Goal: Transaction & Acquisition: Purchase product/service

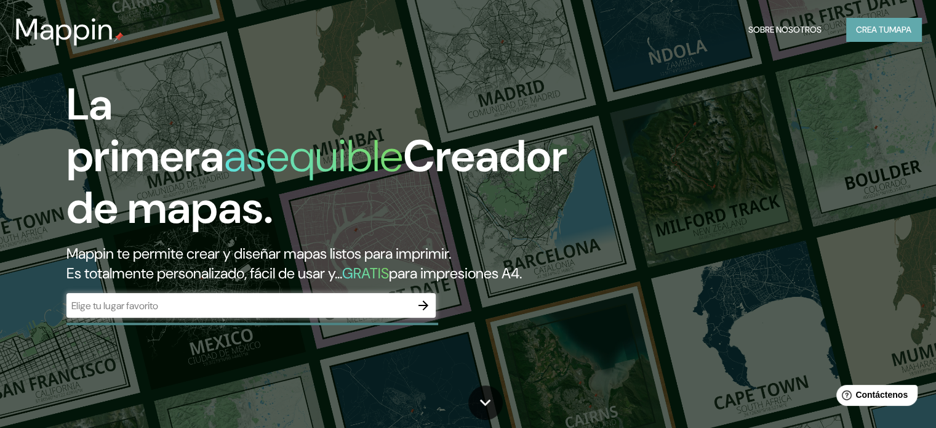
click at [879, 30] on font "Crea tu" at bounding box center [872, 29] width 33 height 11
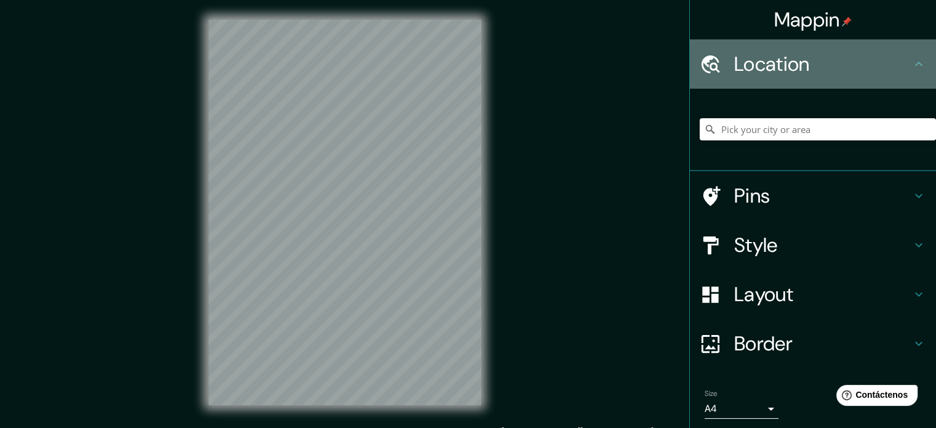
click at [816, 57] on h4 "Location" at bounding box center [823, 64] width 177 height 25
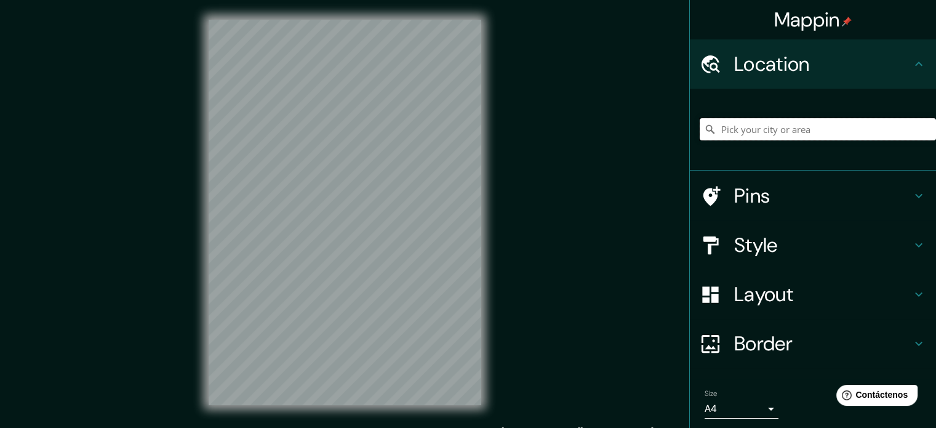
click at [793, 137] on input "Pick your city or area" at bounding box center [818, 129] width 236 height 22
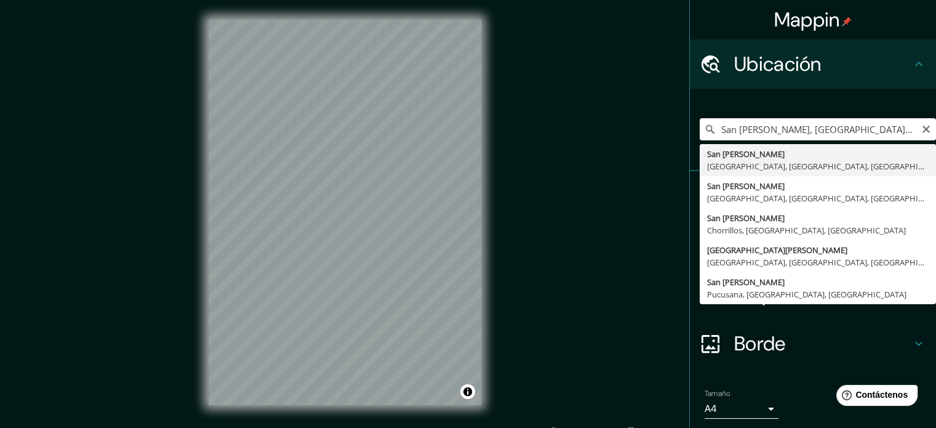
type input "San [PERSON_NAME], [GEOGRAPHIC_DATA], [GEOGRAPHIC_DATA], [GEOGRAPHIC_DATA]"
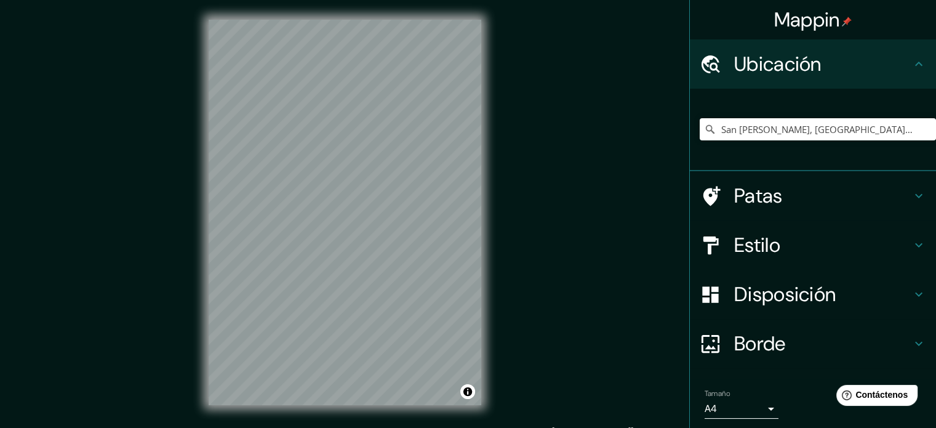
click at [174, 152] on div "Mappin Ubicación [GEOGRAPHIC_DATA][PERSON_NAME], [GEOGRAPHIC_DATA], [GEOGRAPHIC…" at bounding box center [468, 222] width 936 height 445
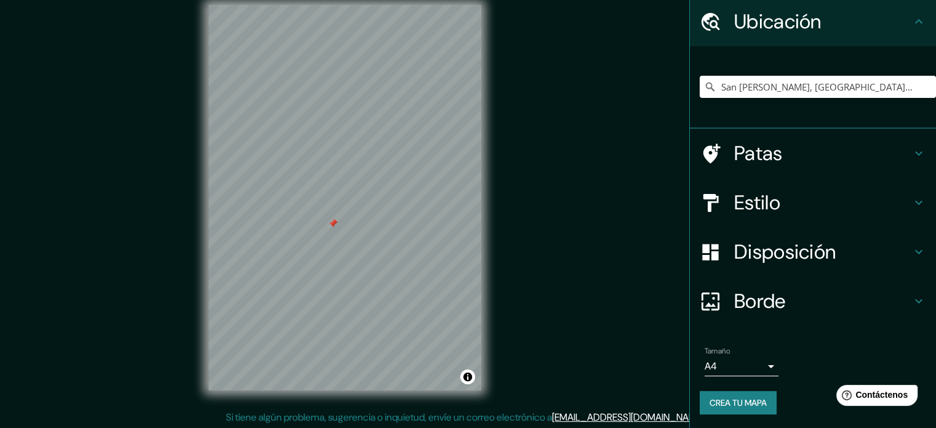
scroll to position [16, 0]
click at [722, 401] on font "Crea tu mapa" at bounding box center [738, 402] width 57 height 11
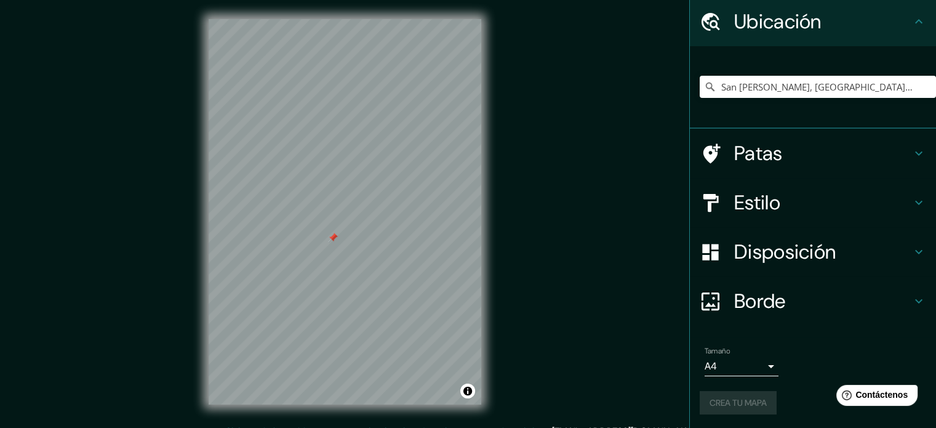
scroll to position [0, 0]
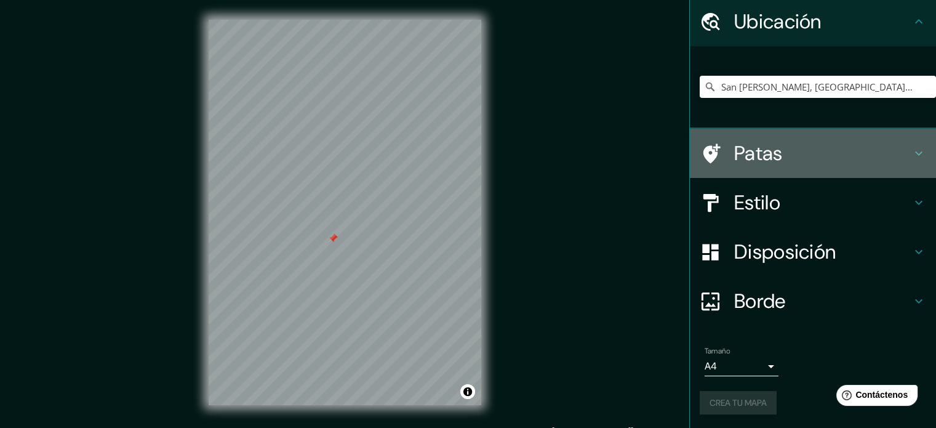
click at [771, 161] on font "Patas" at bounding box center [759, 153] width 49 height 26
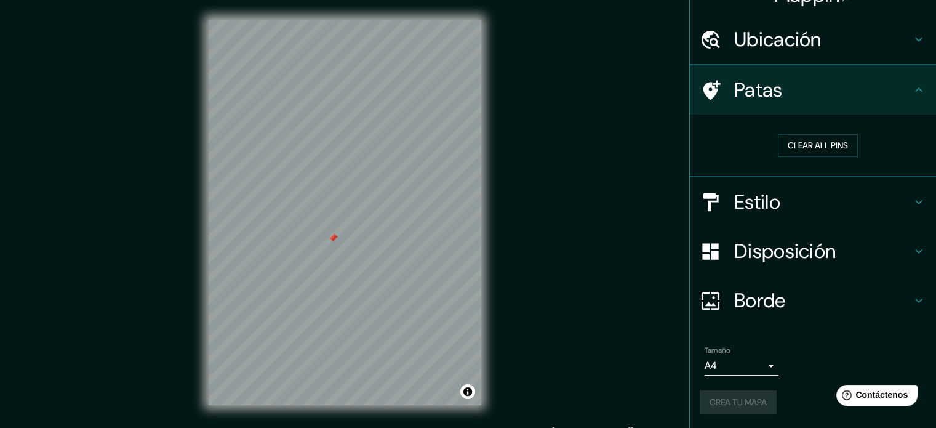
scroll to position [24, 0]
click at [803, 192] on h4 "Estilo" at bounding box center [823, 203] width 177 height 25
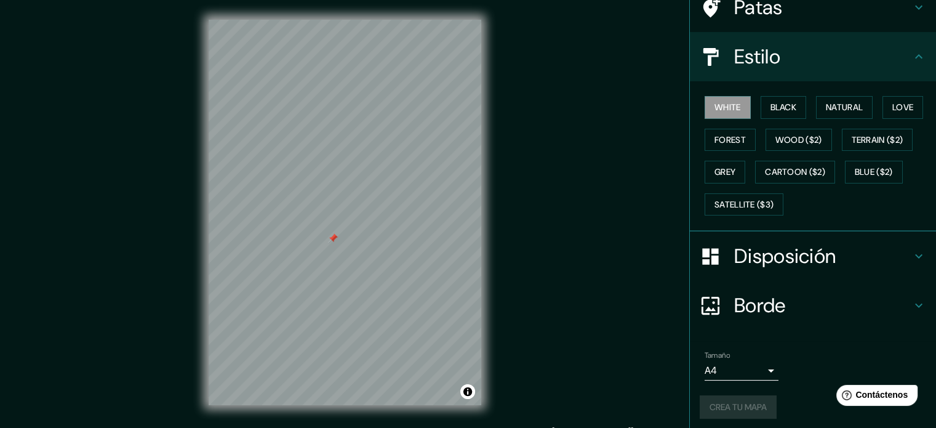
scroll to position [110, 0]
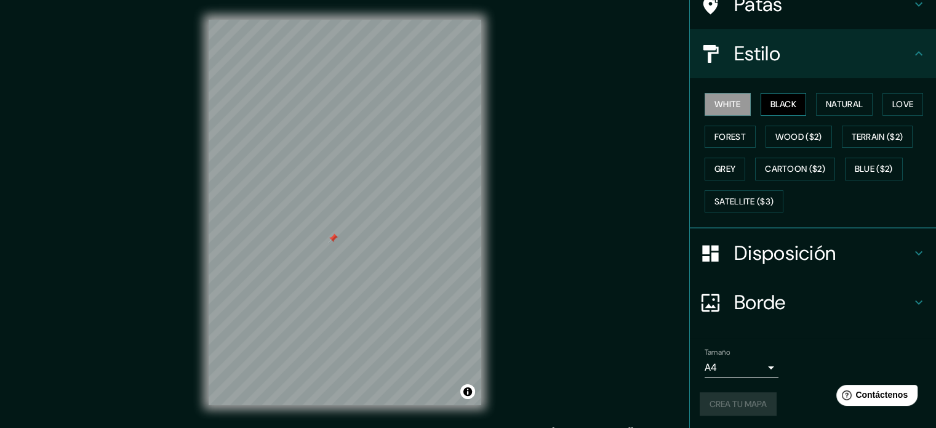
click at [773, 110] on button "Black" at bounding box center [784, 104] width 46 height 23
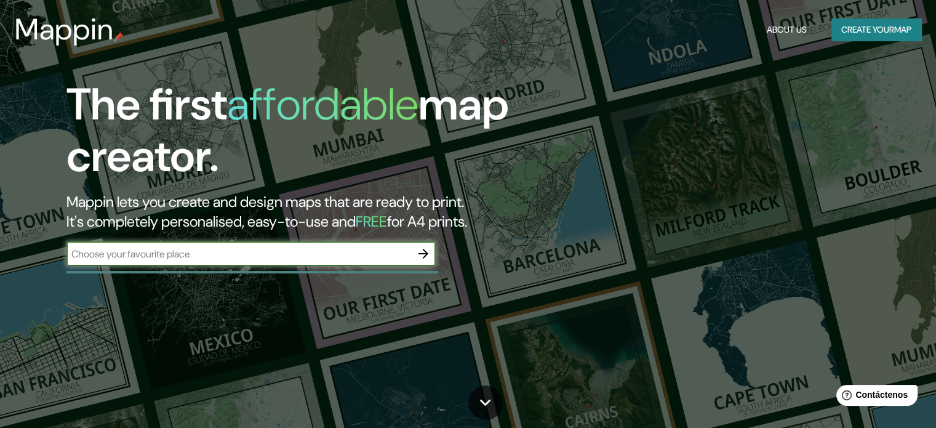
click at [256, 248] on input "text" at bounding box center [238, 254] width 345 height 14
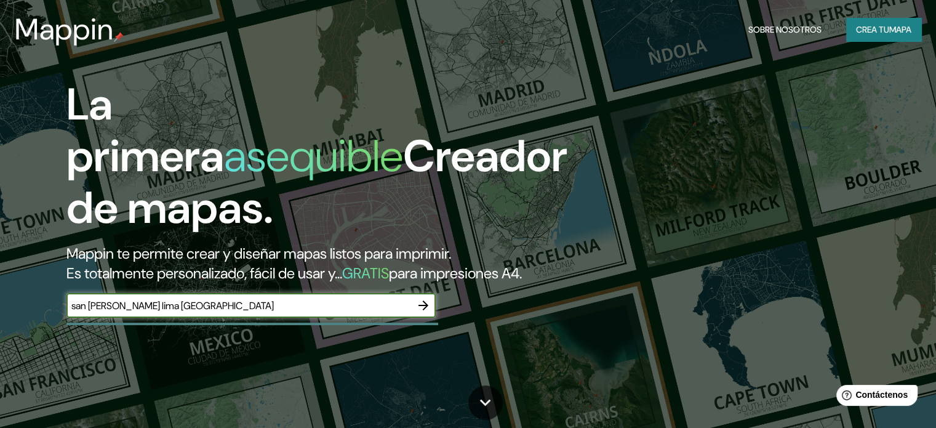
type input "san [PERSON_NAME] lima [GEOGRAPHIC_DATA]"
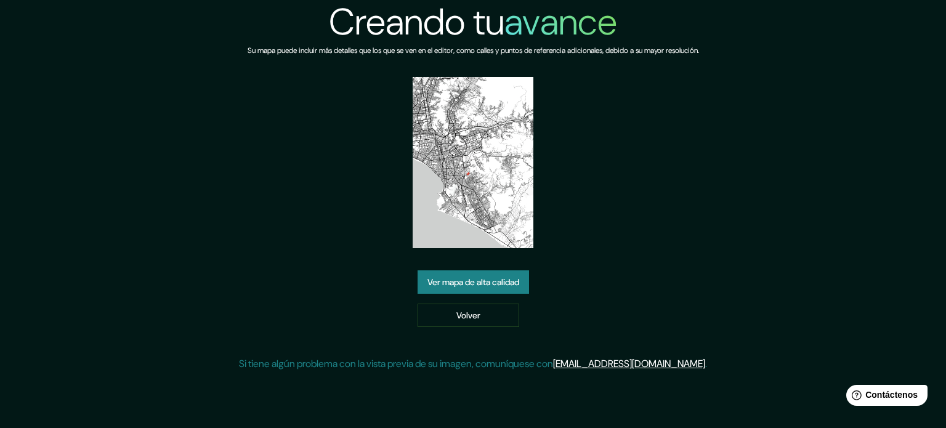
click at [513, 273] on link "Ver mapa de alta calidad" at bounding box center [472, 281] width 111 height 23
